Goal: Transaction & Acquisition: Obtain resource

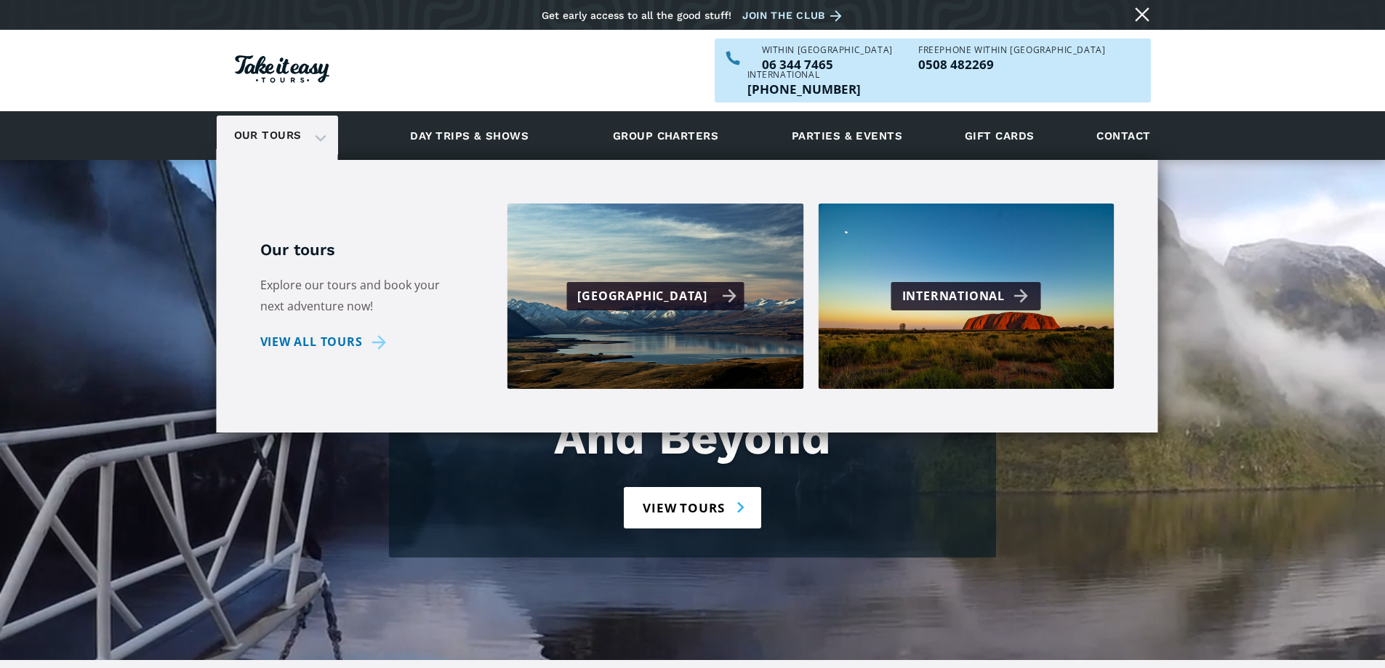
click at [640, 285] on div "[GEOGRAPHIC_DATA]" at bounding box center [654, 296] width 177 height 28
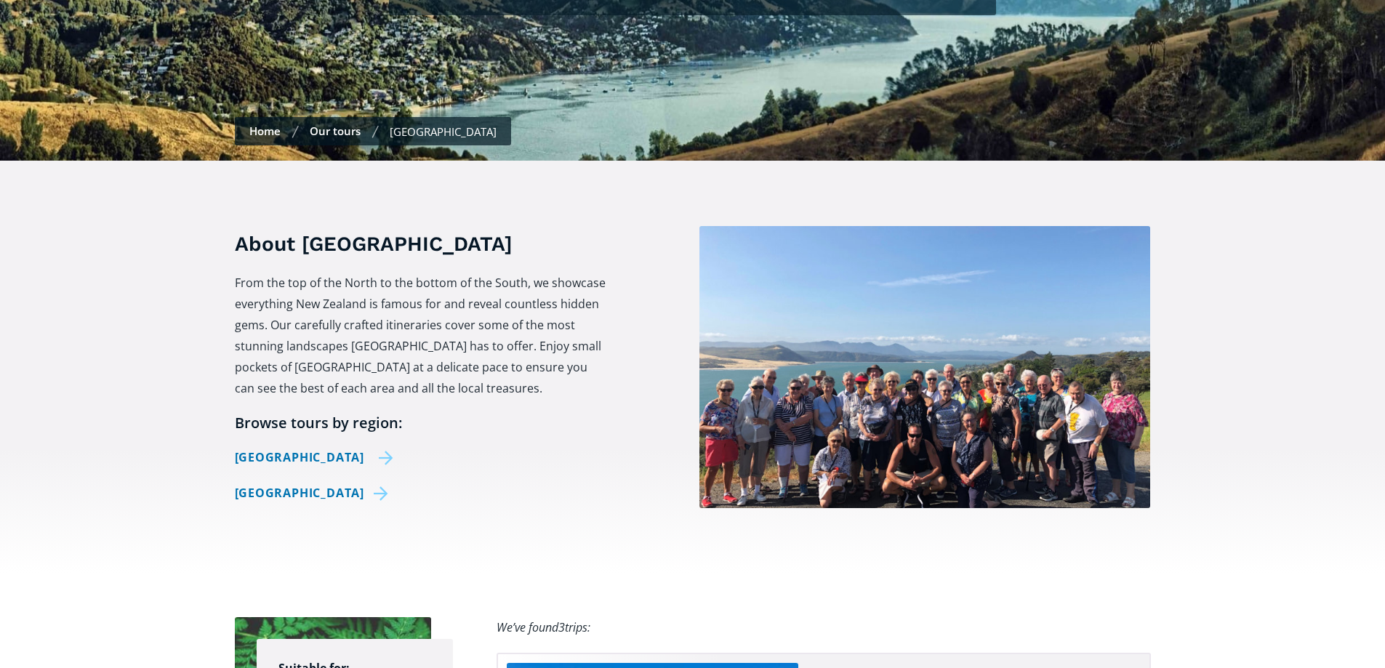
checkbox input "true"
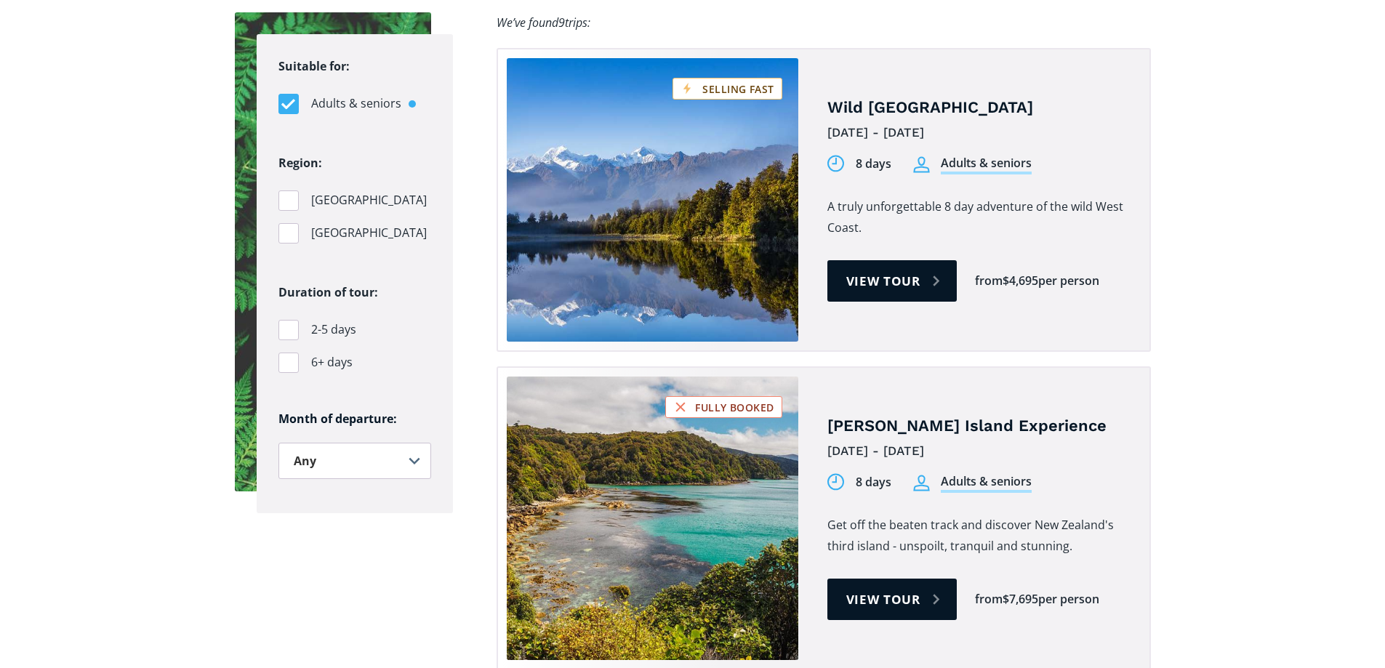
scroll to position [1018, 0]
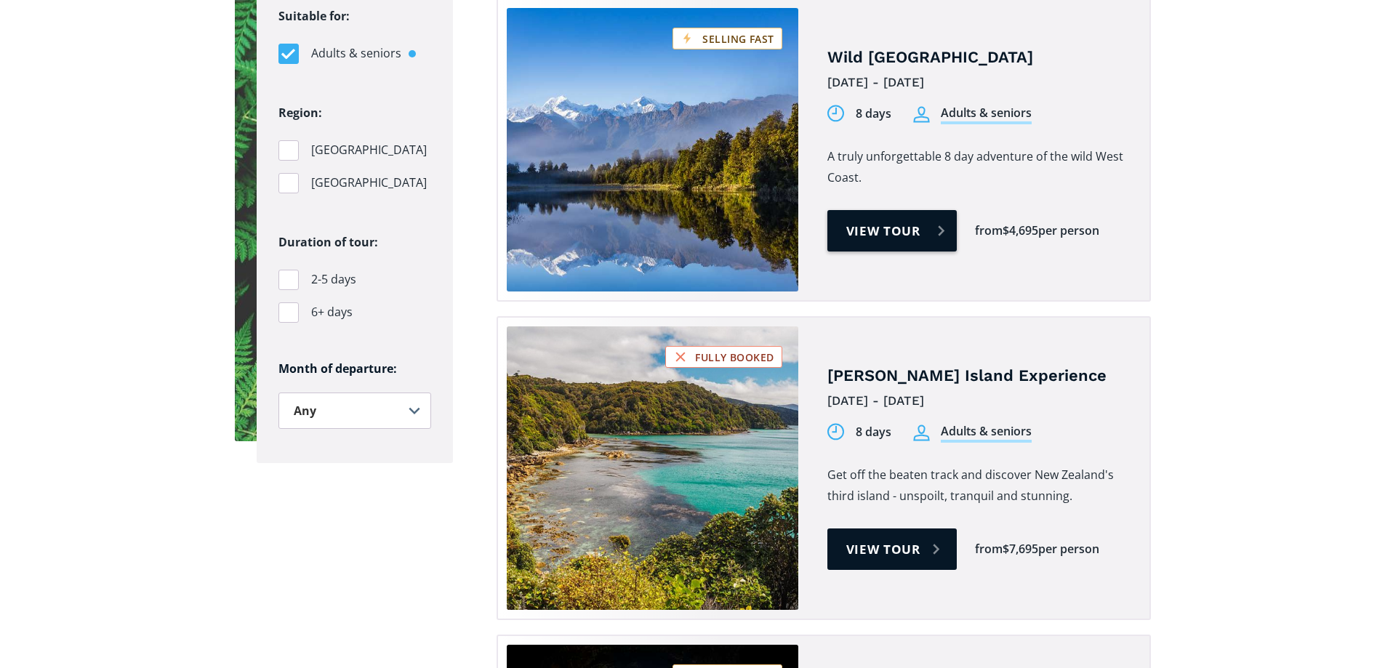
click at [853, 210] on link "View tour" at bounding box center [892, 230] width 130 height 41
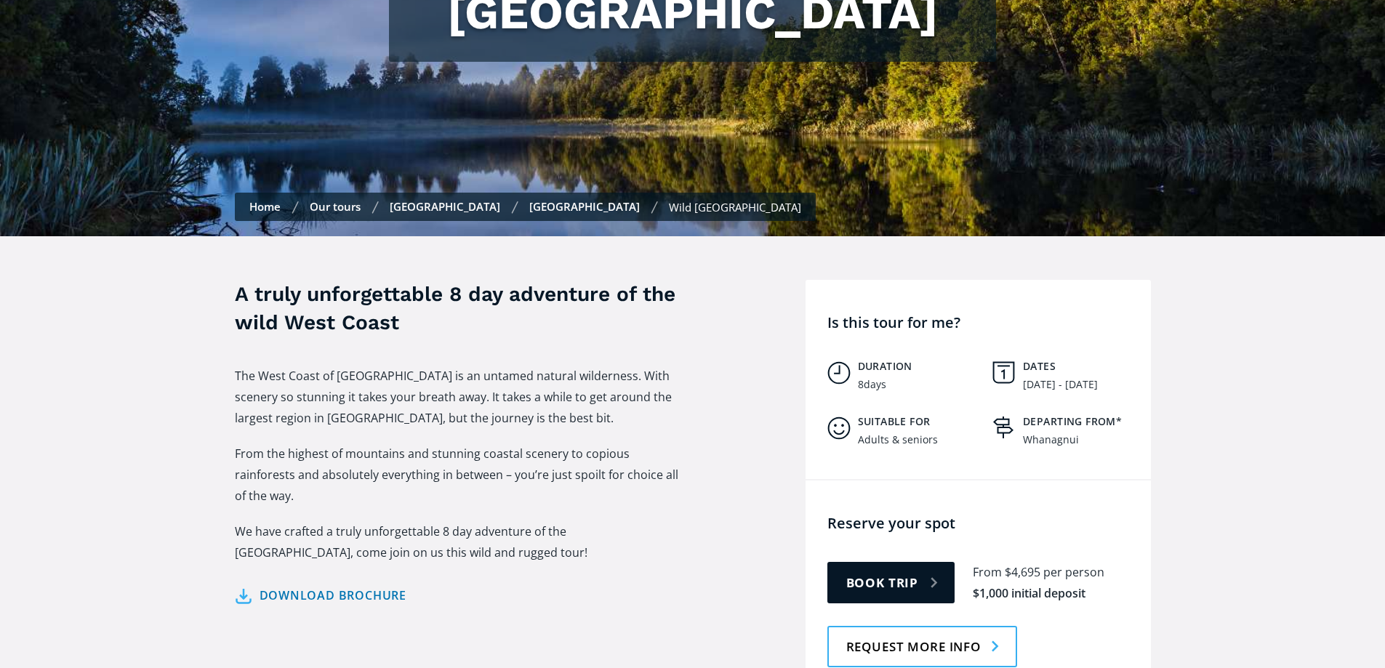
scroll to position [509, 0]
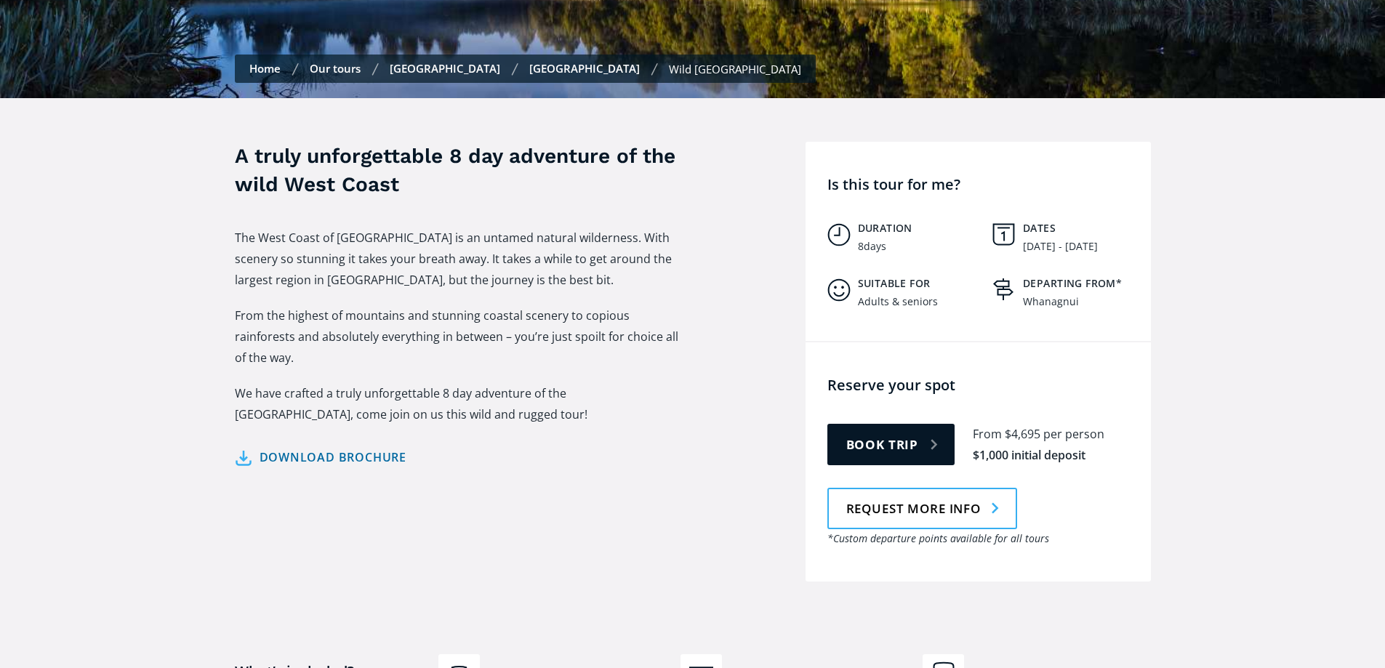
click at [273, 447] on link "Download brochure" at bounding box center [321, 457] width 172 height 21
